Goal: Information Seeking & Learning: Learn about a topic

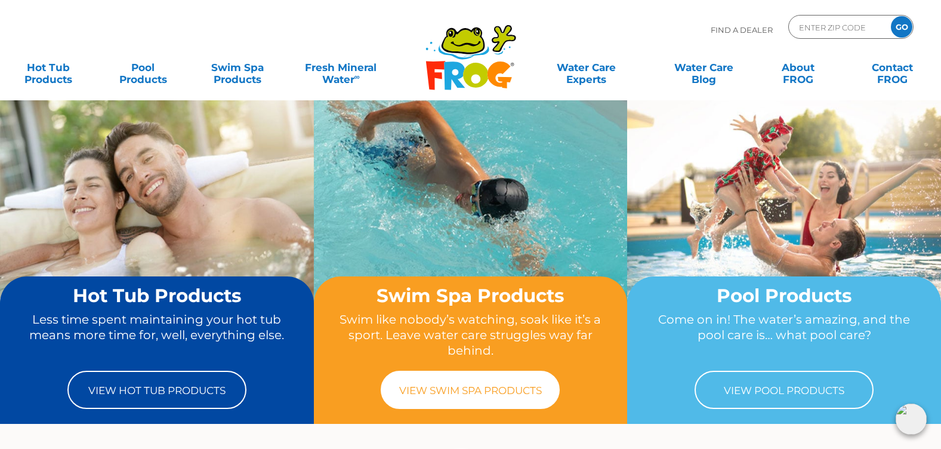
click at [473, 390] on link "View Swim Spa Products" at bounding box center [470, 389] width 179 height 38
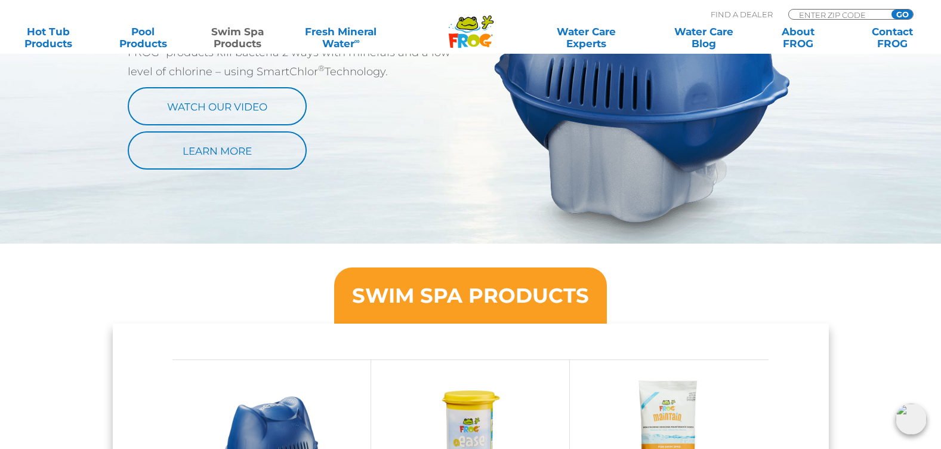
scroll to position [537, 0]
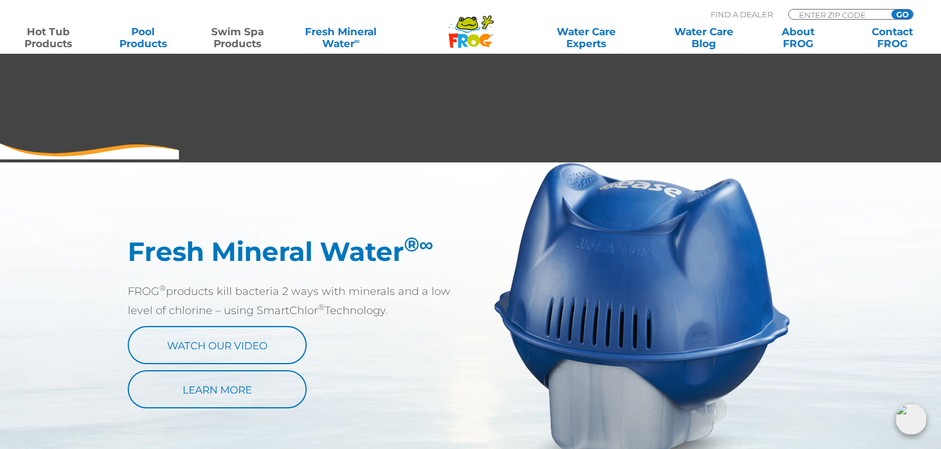
click at [65, 40] on link "Hot Tub Products" at bounding box center [48, 38] width 73 height 24
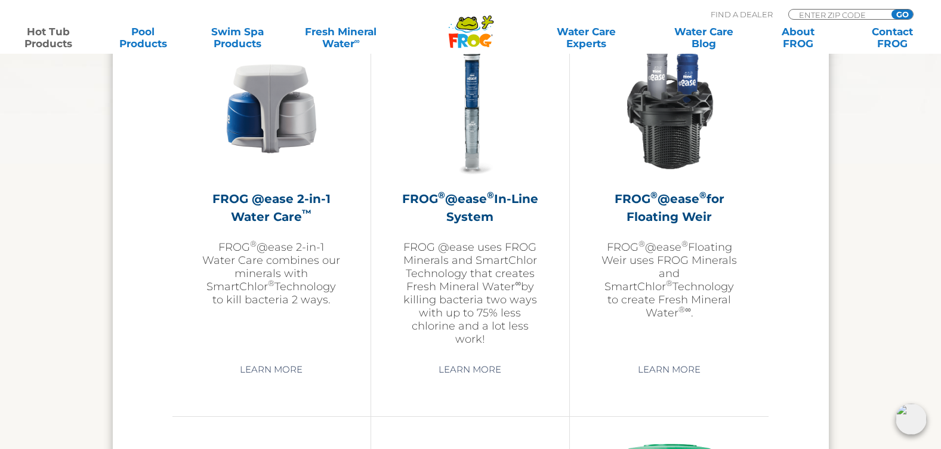
scroll to position [1670, 0]
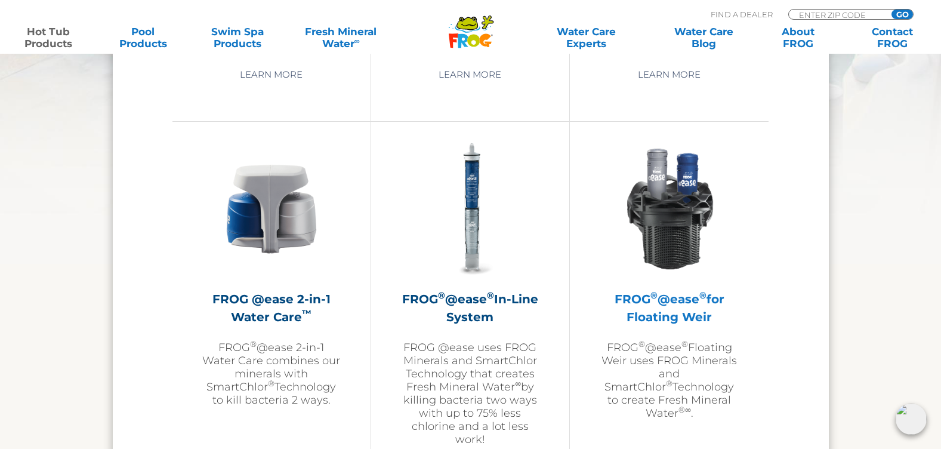
click at [675, 294] on h2 "FROG ® @ease ® for Floating Weir" at bounding box center [669, 308] width 139 height 36
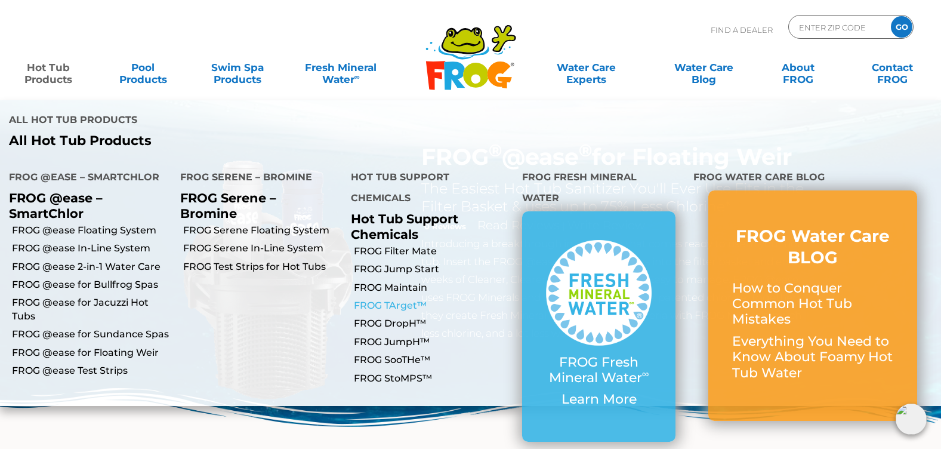
click at [407, 299] on link "FROG TArget™" at bounding box center [433, 305] width 159 height 13
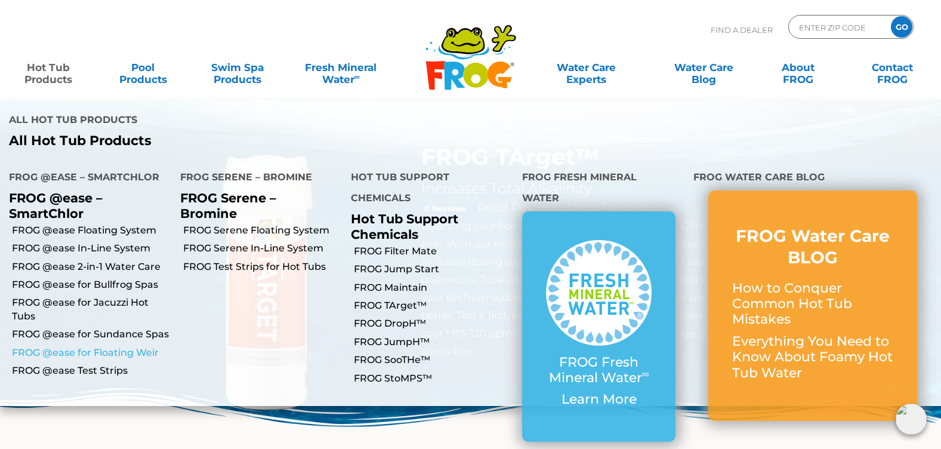
click at [121, 346] on link "FROG @ease for Floating Weir" at bounding box center [91, 352] width 159 height 13
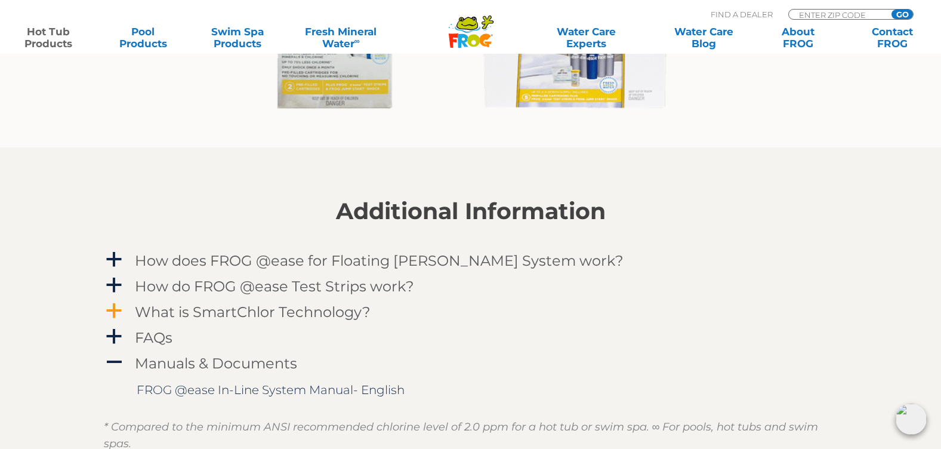
scroll to position [1134, 0]
click at [336, 254] on h4 "How does FROG @ease for Floating Weir System work?" at bounding box center [379, 260] width 489 height 16
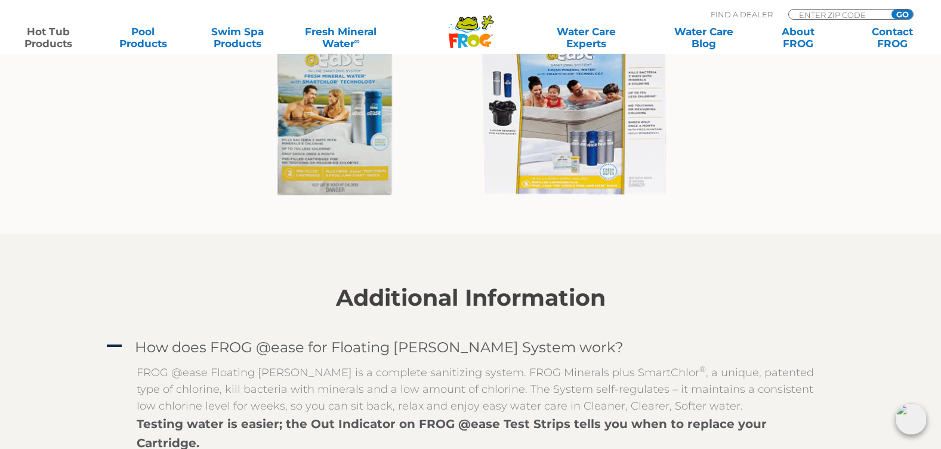
scroll to position [955, 0]
